Goal: Task Accomplishment & Management: Use online tool/utility

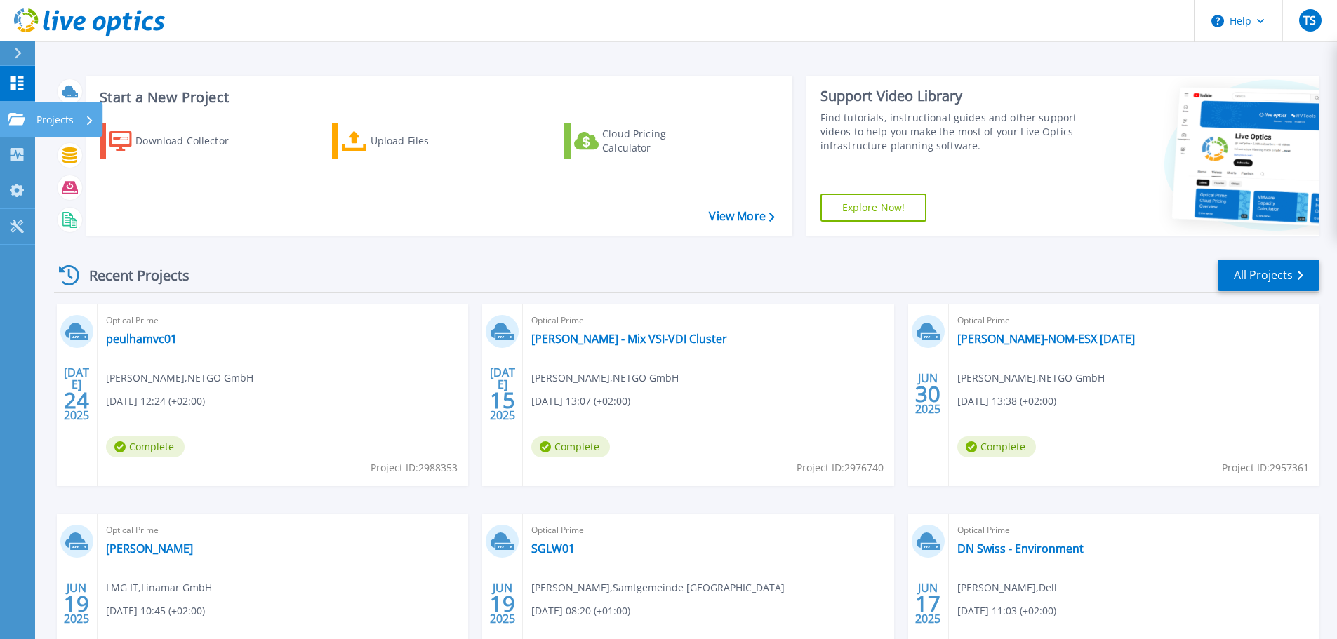
click at [22, 116] on icon at bounding box center [16, 119] width 17 height 12
click at [501, 230] on div "Start a New Project Download Collector Upload Files Cloud Pricing Calculator Vi…" at bounding box center [439, 156] width 707 height 160
click at [404, 139] on div "Upload Files" at bounding box center [426, 141] width 112 height 28
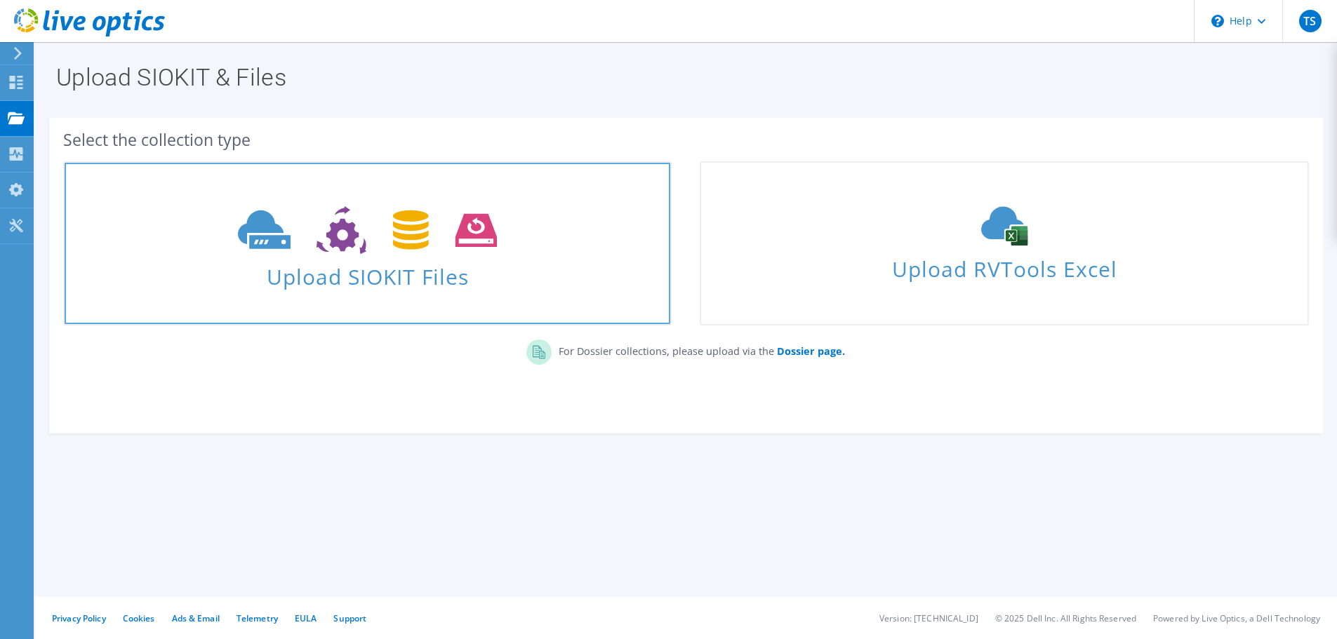
click at [348, 270] on span "Upload SIOKIT Files" at bounding box center [368, 273] width 606 height 30
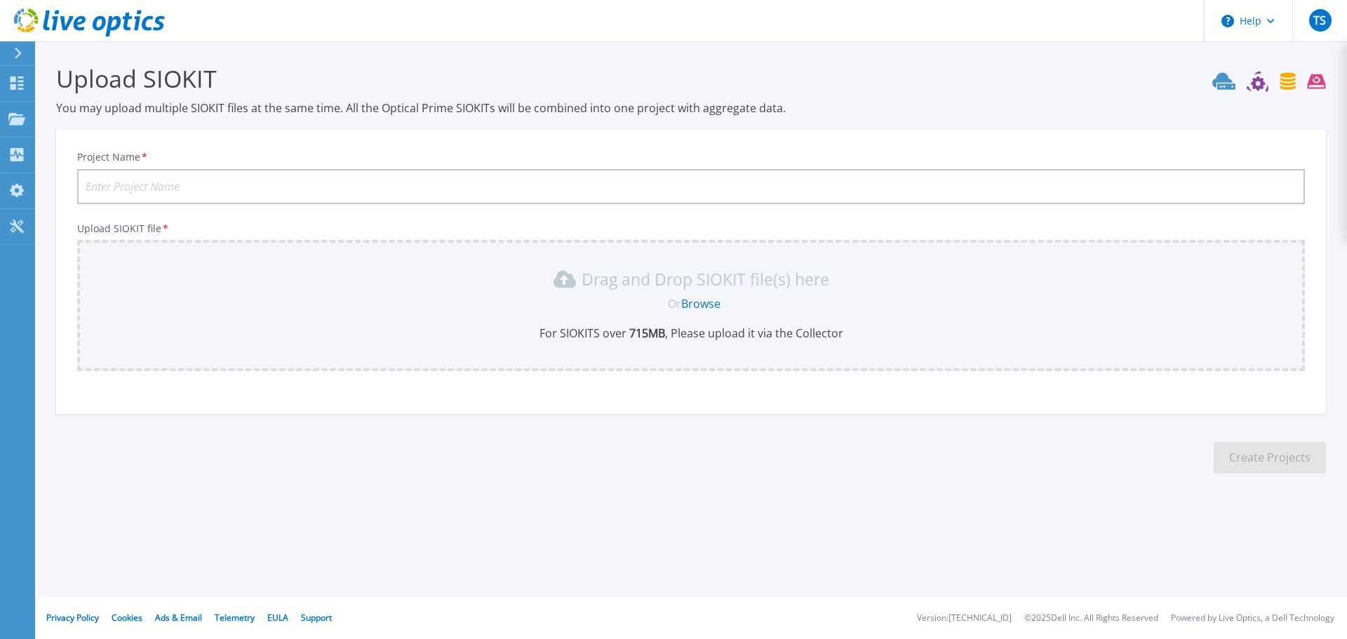
click at [697, 304] on link "Browse" at bounding box center [700, 303] width 39 height 15
